Goal: Information Seeking & Learning: Learn about a topic

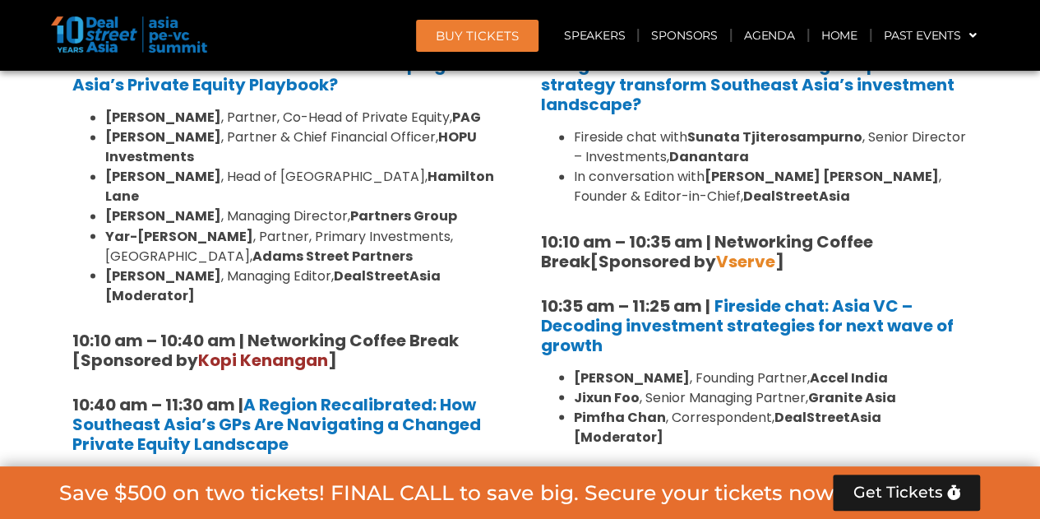
scroll to position [1328, 0]
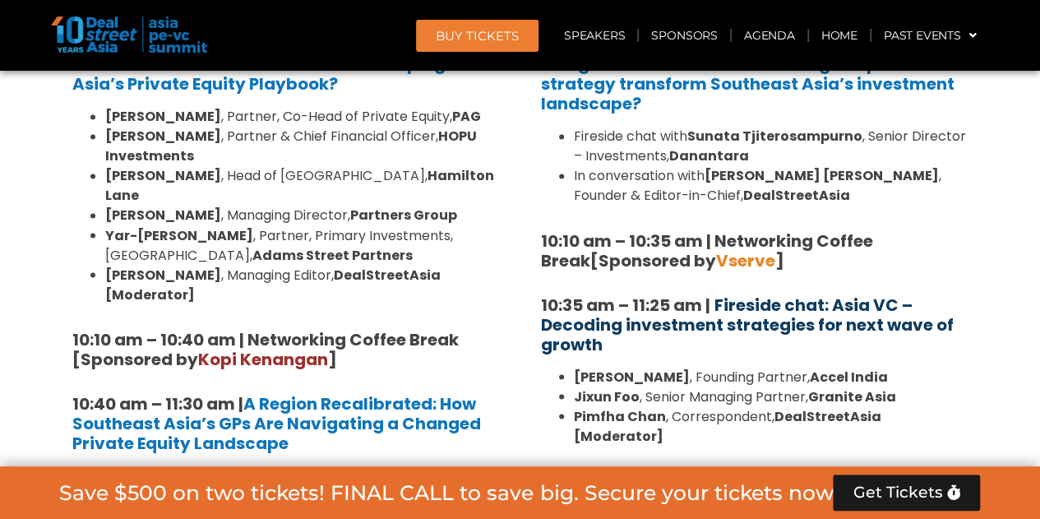
click at [672, 316] on b "Fireside chat: Asia VC – Decoding investment strategies for next wave of growth" at bounding box center [747, 324] width 413 height 62
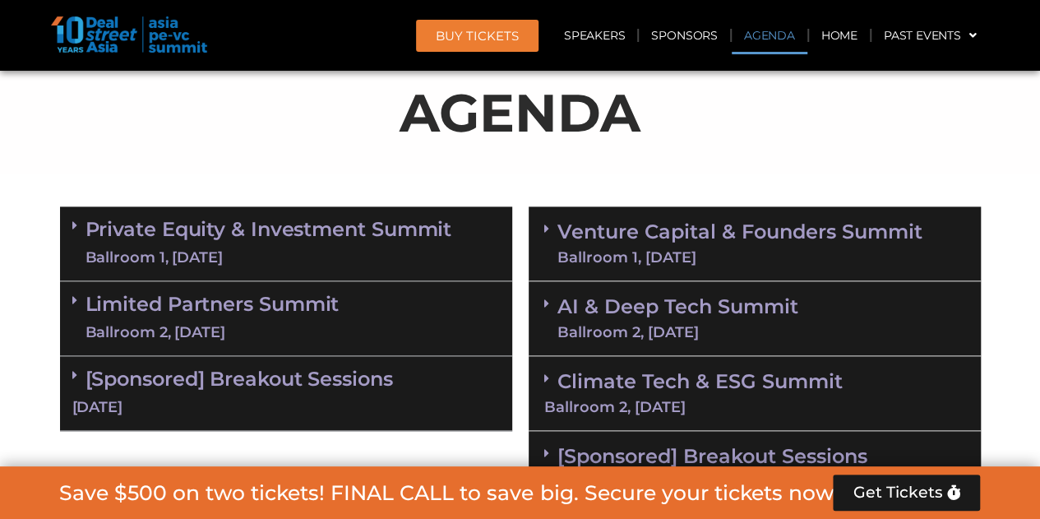
scroll to position [1011, 0]
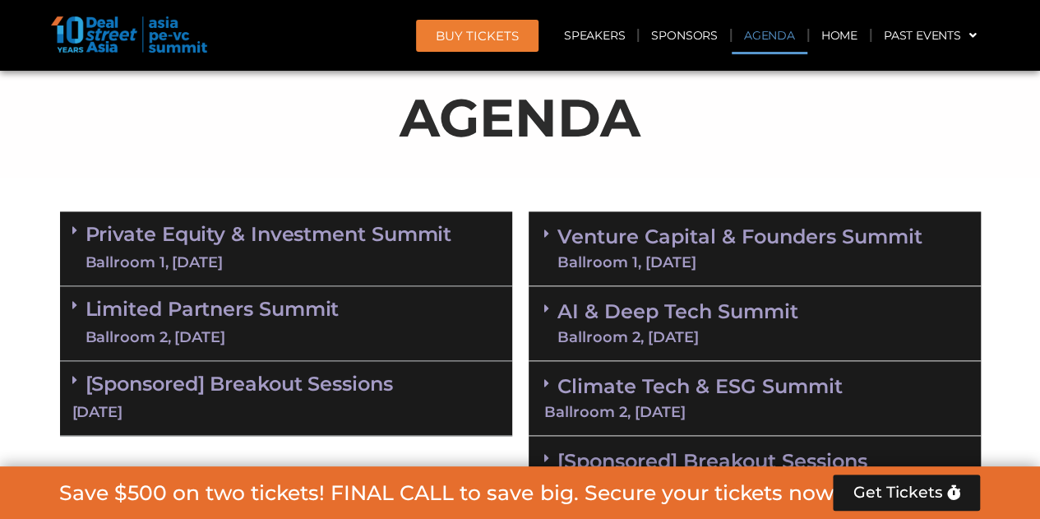
click at [587, 307] on link "AI & Deep Tech Summit Ballroom 2, [DATE]" at bounding box center [677, 323] width 241 height 43
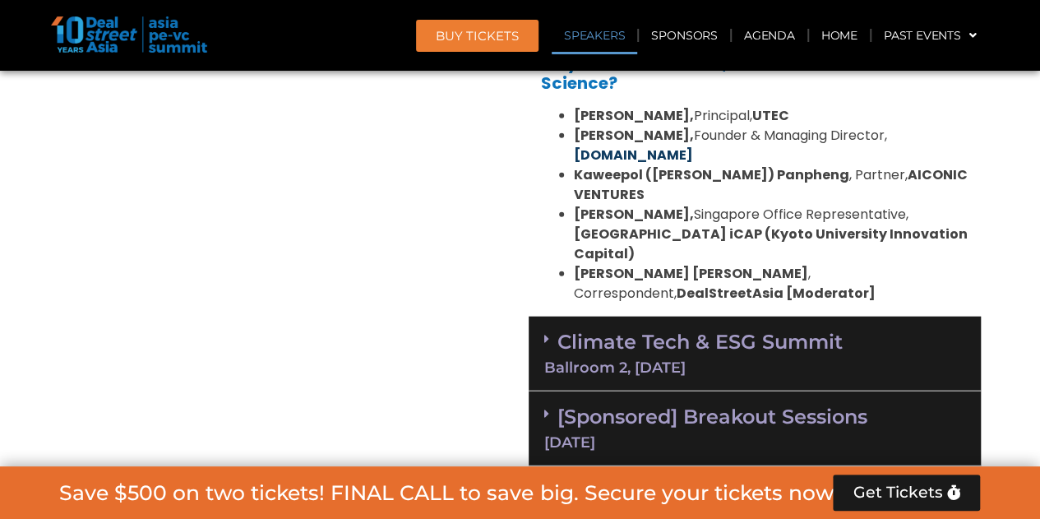
scroll to position [1872, 0]
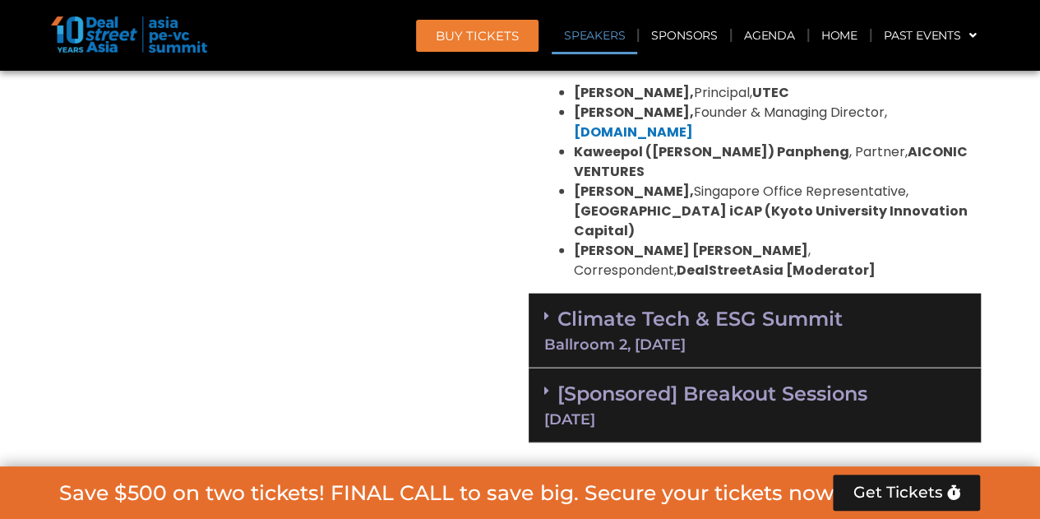
click at [853, 293] on div "Climate Tech & ESG Summit Ballroom 2, [DATE]" at bounding box center [754, 330] width 452 height 75
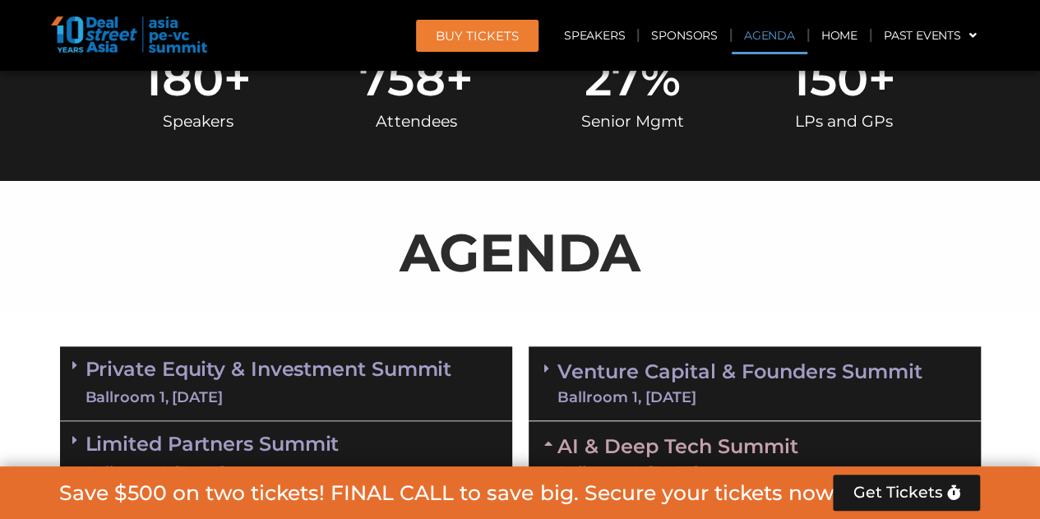
scroll to position [874, 0]
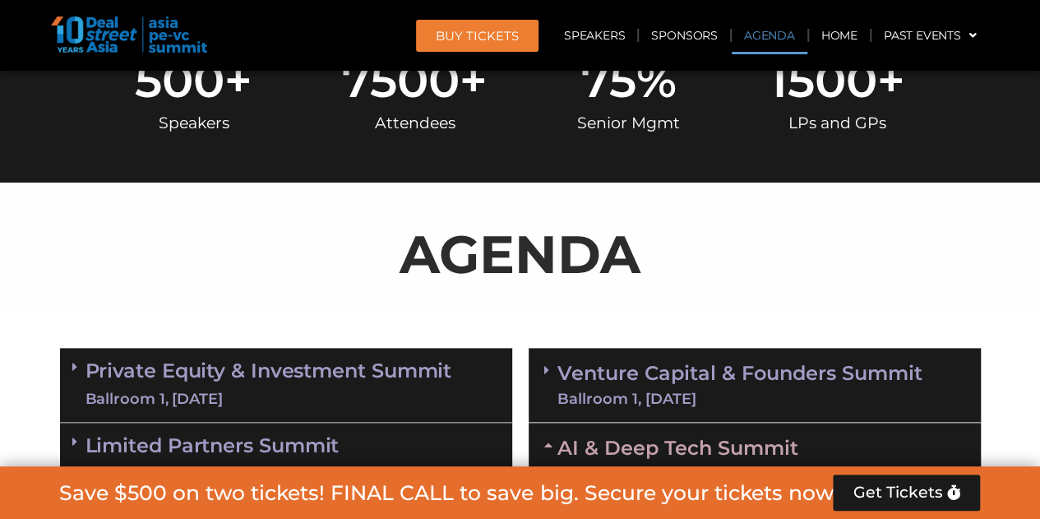
click at [620, 367] on link "Venture Capital & Founders​ Summit Ballroom 1, [DATE]" at bounding box center [739, 384] width 365 height 43
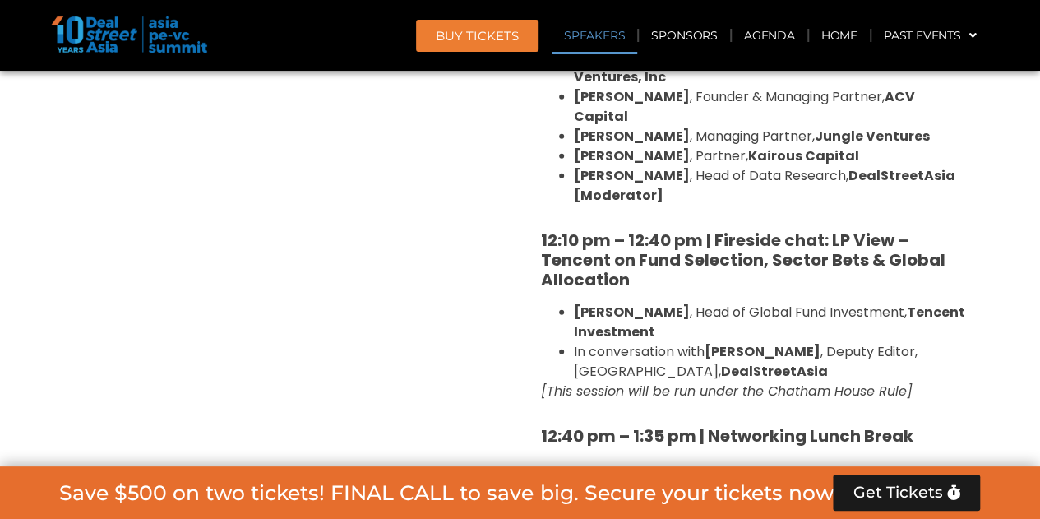
scroll to position [1936, 0]
